Goal: Task Accomplishment & Management: Manage account settings

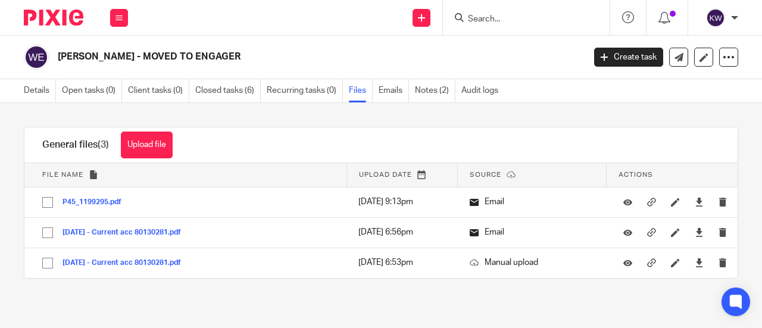
click at [508, 24] on form at bounding box center [530, 17] width 127 height 15
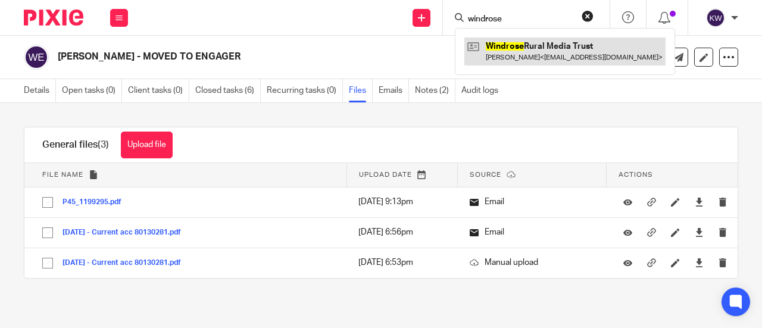
type input "windrose"
click at [526, 47] on link at bounding box center [564, 51] width 201 height 27
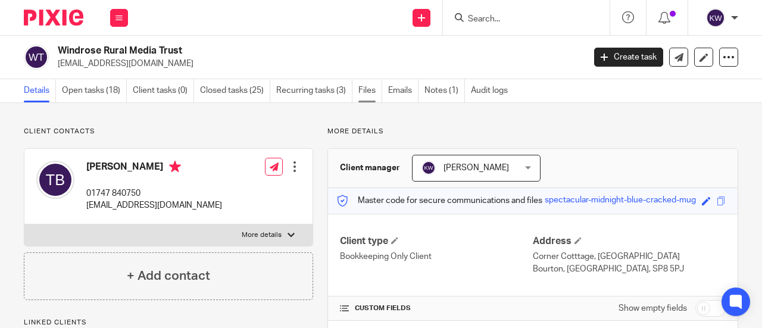
click at [368, 91] on link "Files" at bounding box center [370, 90] width 24 height 23
click at [445, 90] on link "Notes (1)" at bounding box center [444, 90] width 40 height 23
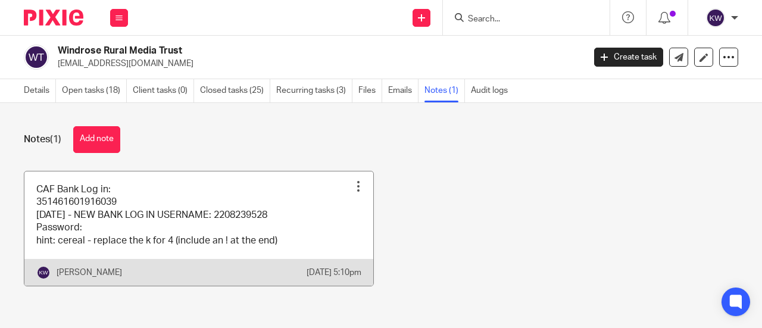
scroll to position [12, 0]
click at [352, 180] on div at bounding box center [358, 186] width 12 height 12
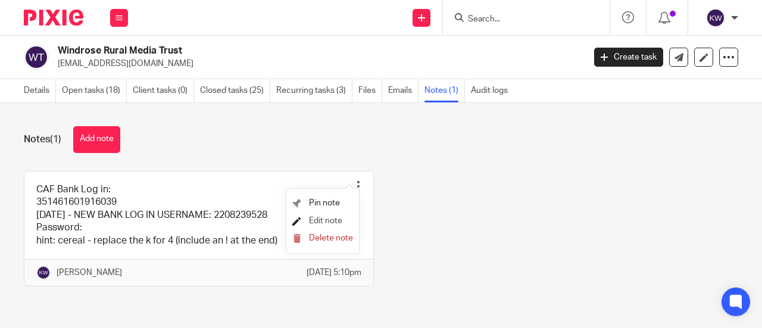
click at [329, 223] on span "Edit note" at bounding box center [325, 221] width 33 height 8
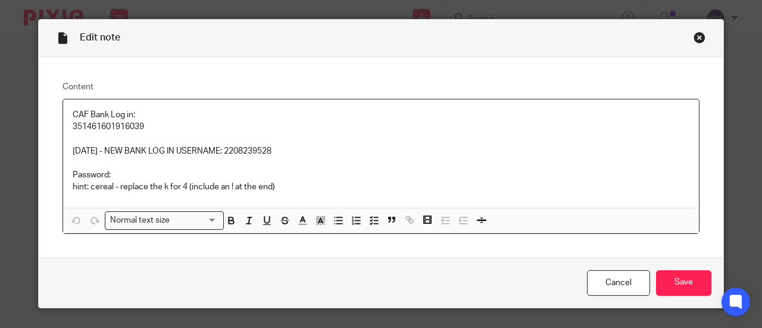
scroll to position [6, 0]
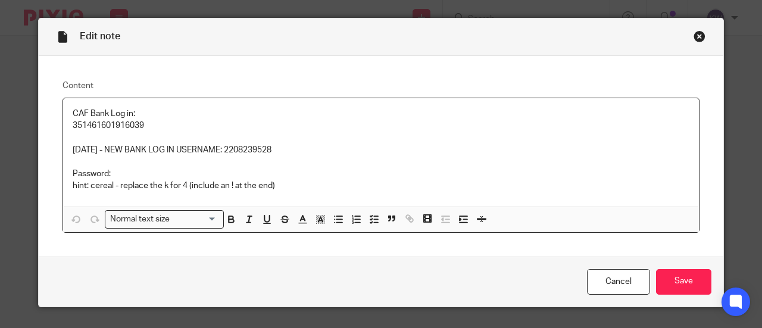
click at [96, 149] on p "JUNE 2205 - NEW BANK LOG IN USERNAME: 2208239528" at bounding box center [381, 150] width 617 height 12
click at [678, 277] on input "Save" at bounding box center [683, 282] width 55 height 26
